Goal: Information Seeking & Learning: Learn about a topic

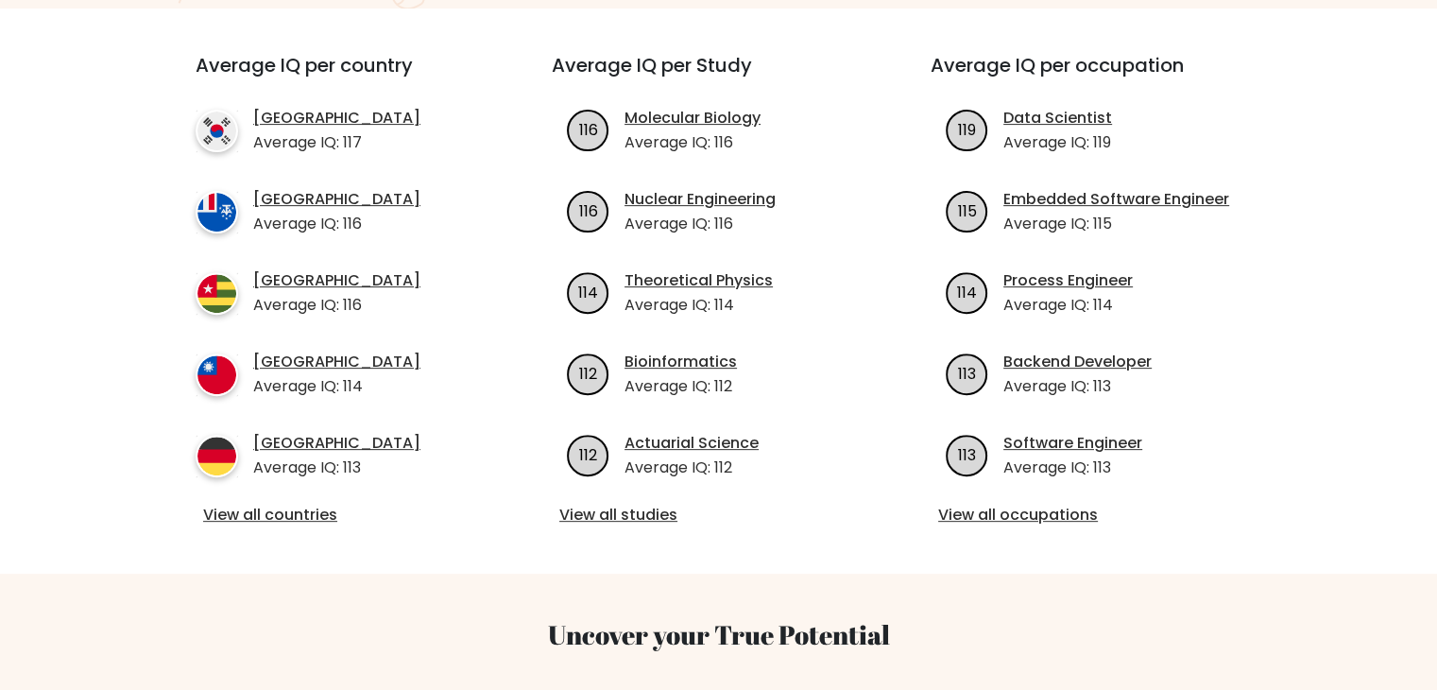
scroll to position [661, 0]
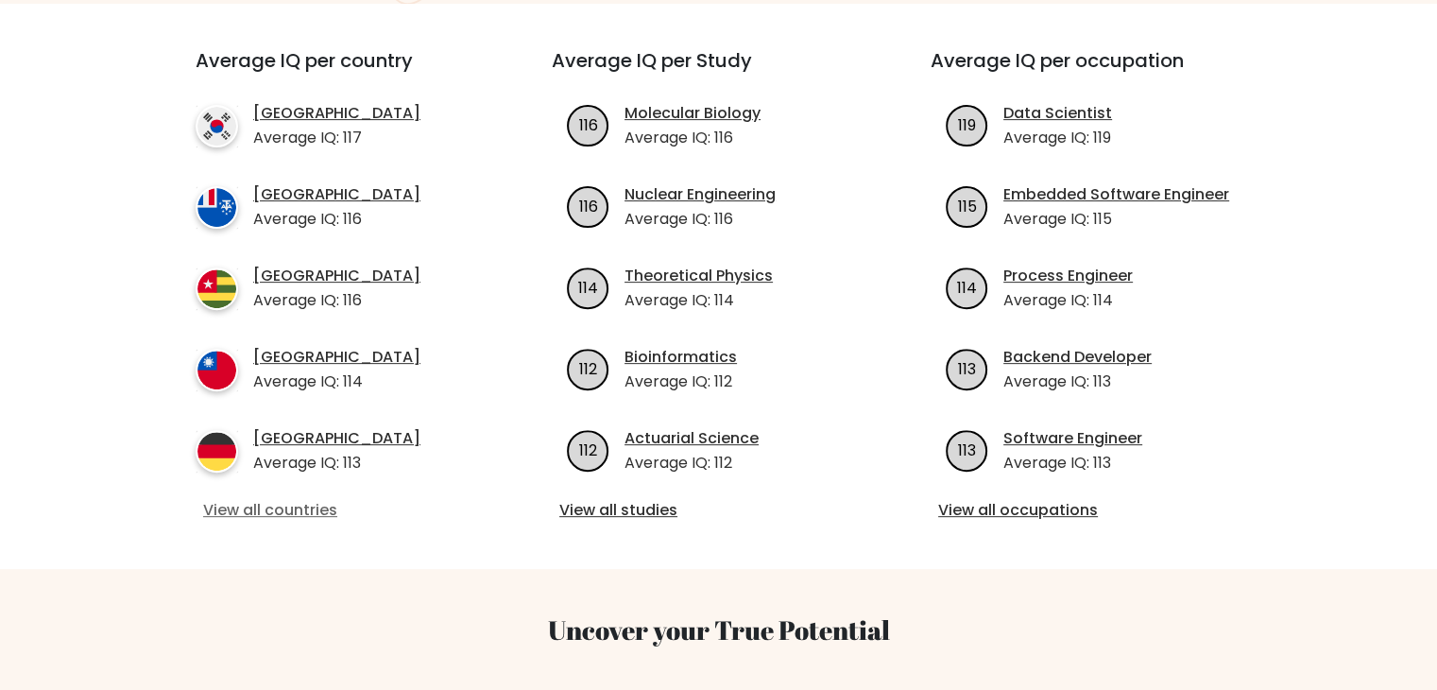
click at [330, 511] on link "View all countries" at bounding box center [339, 510] width 273 height 23
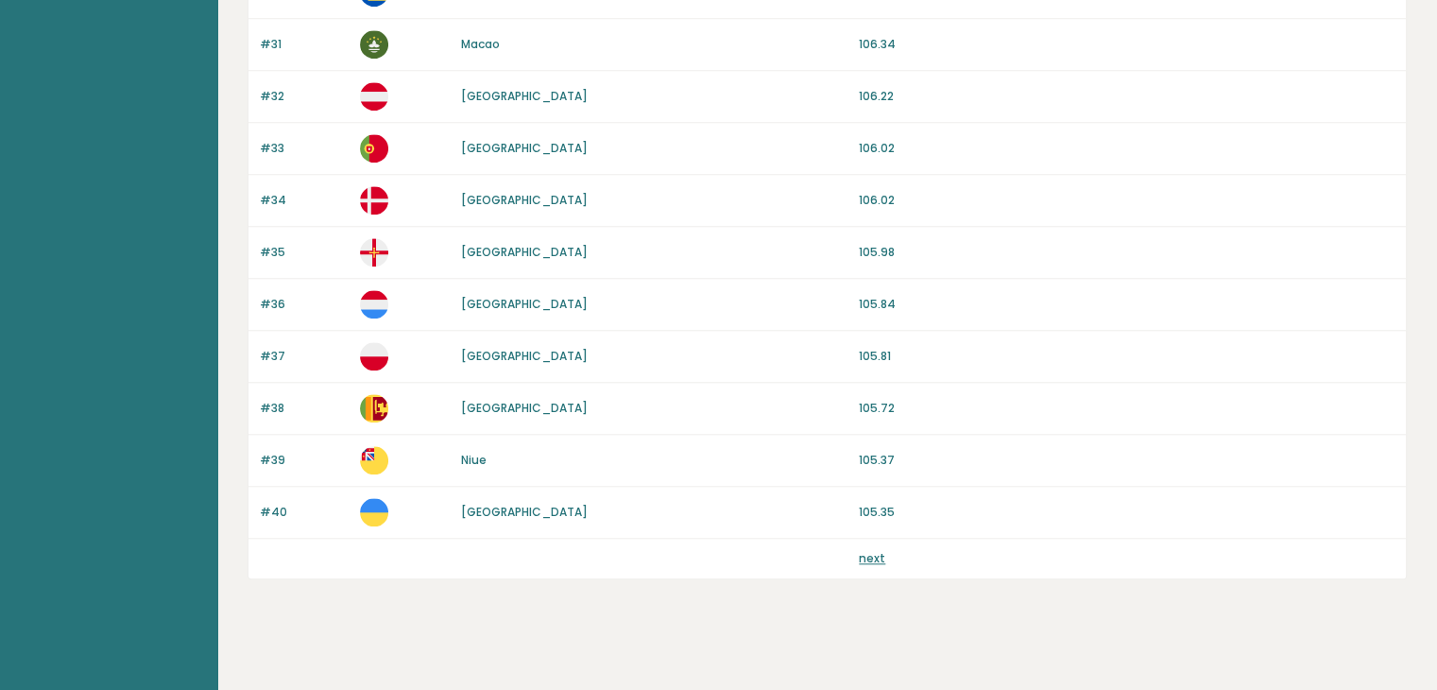
scroll to position [1757, 0]
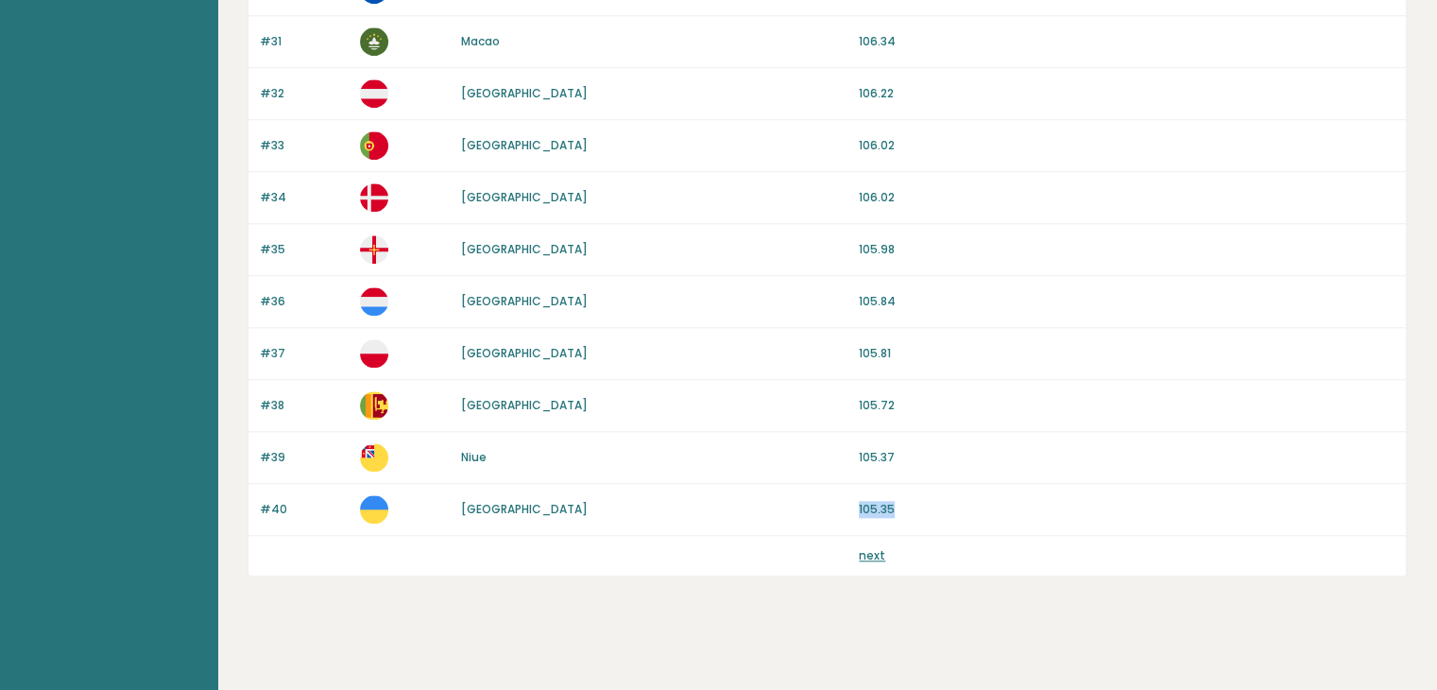
drag, startPoint x: 808, startPoint y: 498, endPoint x: 944, endPoint y: 503, distance: 136.1
click at [944, 503] on div "#40 [GEOGRAPHIC_DATA] 105.35" at bounding box center [828, 510] width 1158 height 52
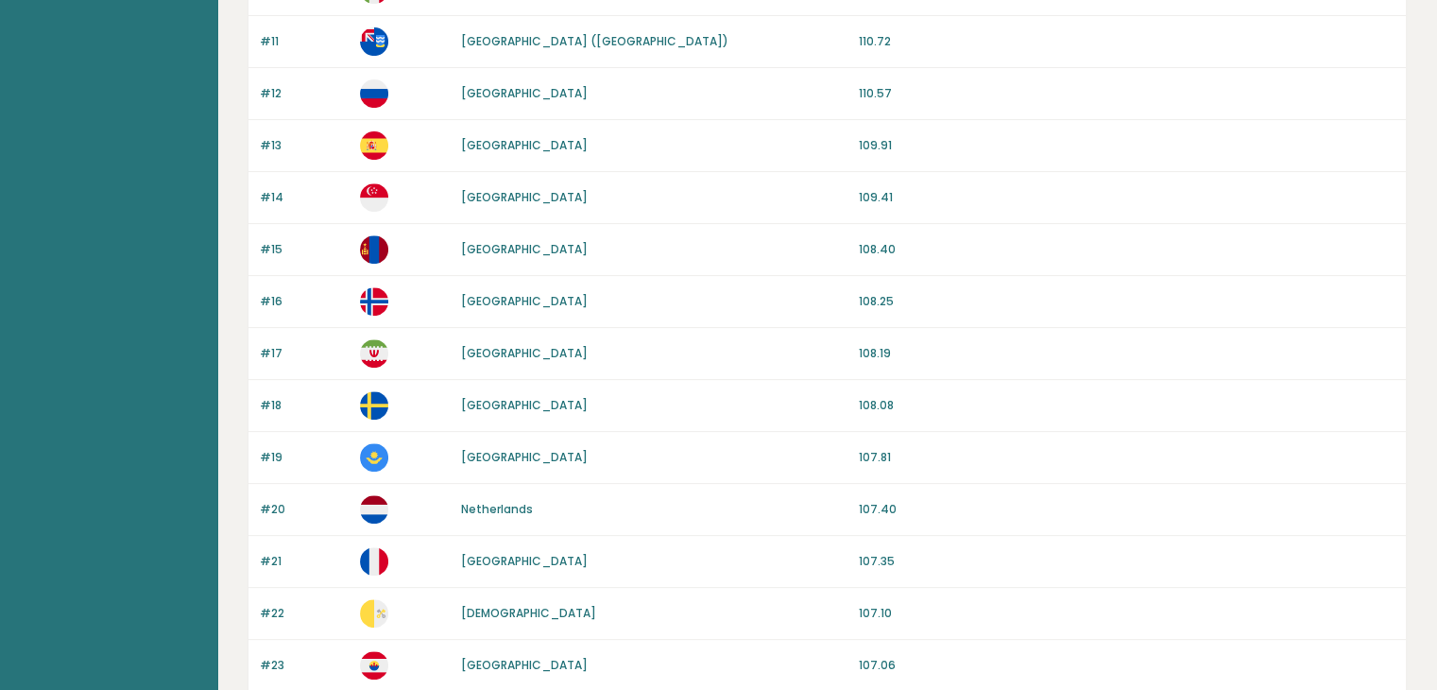
scroll to position [339, 0]
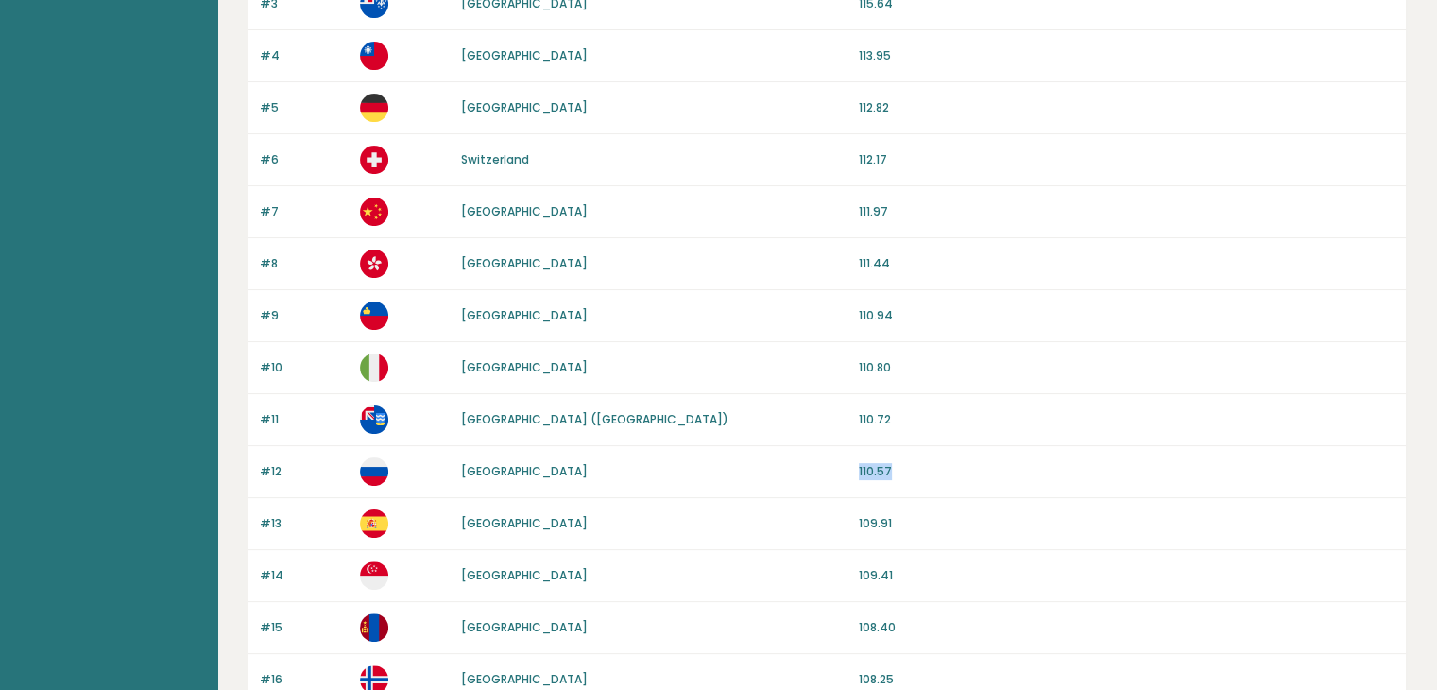
drag, startPoint x: 850, startPoint y: 472, endPoint x: 911, endPoint y: 472, distance: 60.5
click at [904, 472] on div "#12 [GEOGRAPHIC_DATA] 110.57" at bounding box center [828, 472] width 1158 height 52
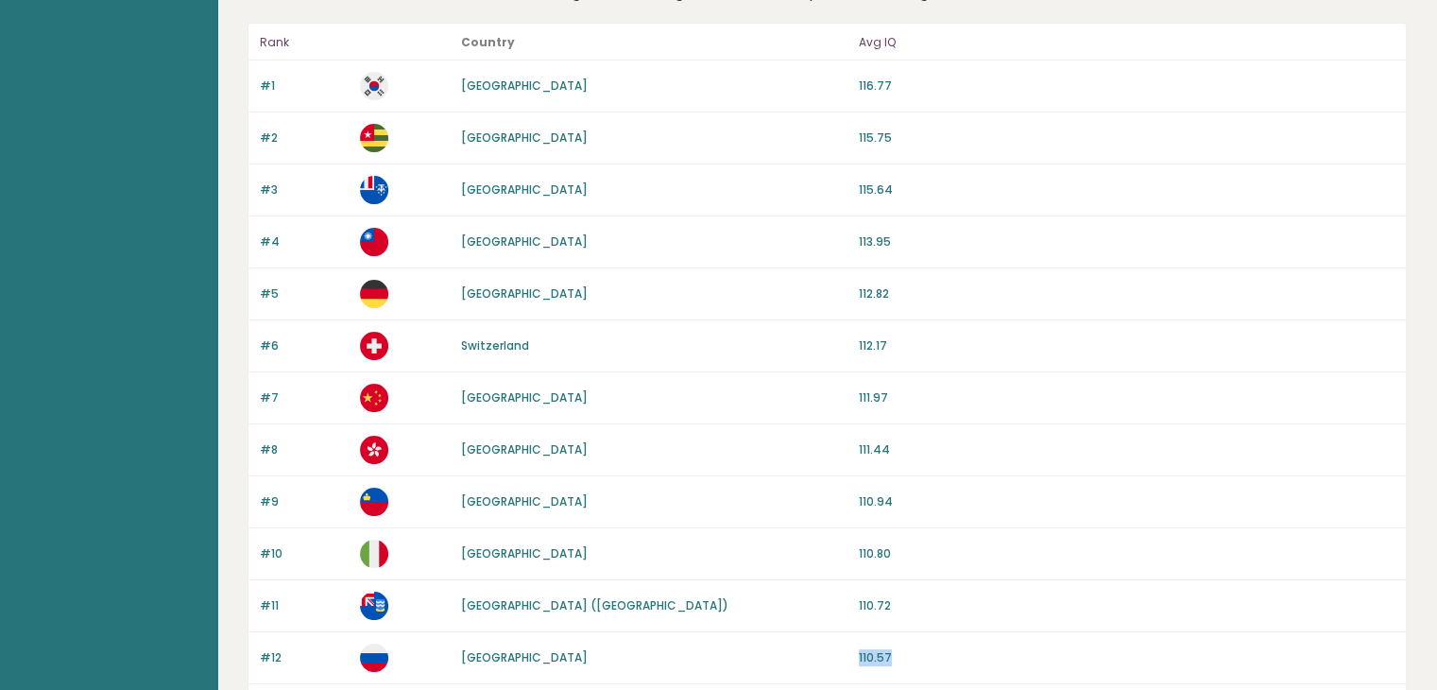
scroll to position [150, 0]
